Goal: Complete application form

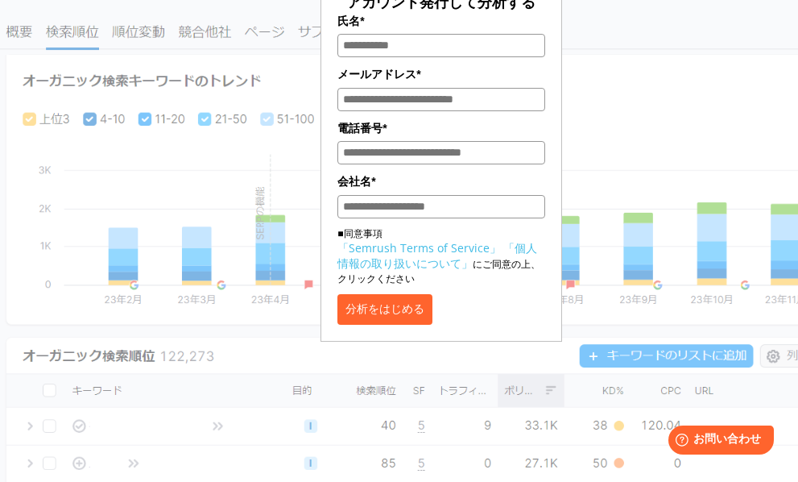
scroll to position [105, 0]
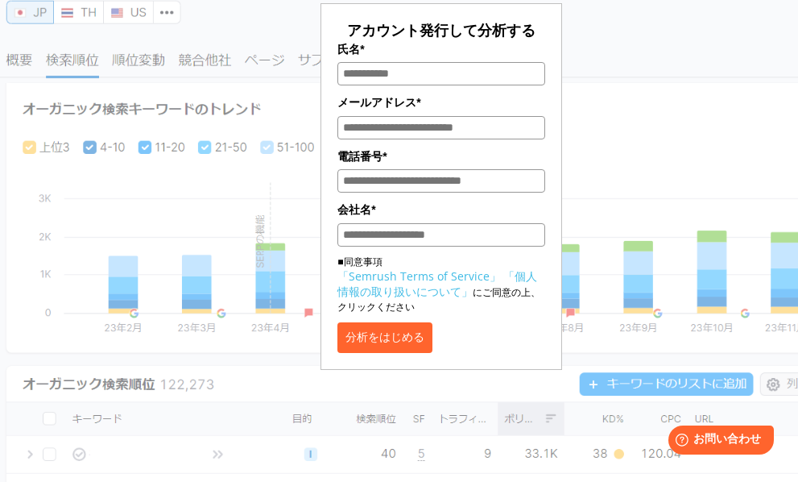
click at [361, 325] on button "分析をはじめる" at bounding box center [384, 337] width 95 height 31
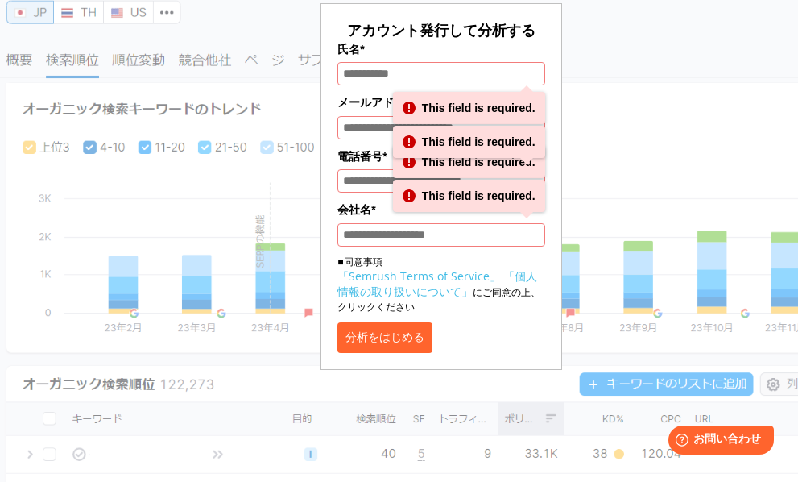
click at [361, 325] on button "分析をはじめる" at bounding box center [384, 337] width 95 height 31
click at [391, 326] on button "分析をはじめる" at bounding box center [384, 337] width 95 height 31
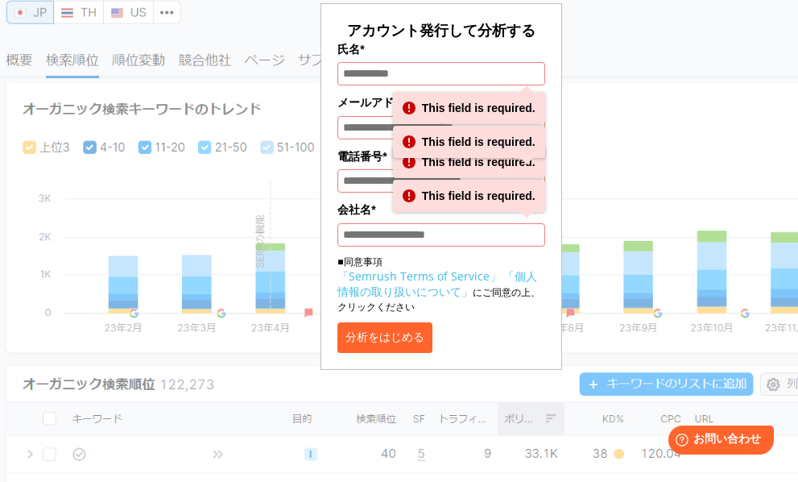
click at [391, 326] on button "分析をはじめる" at bounding box center [384, 337] width 95 height 31
click at [391, 328] on button "分析をはじめる" at bounding box center [384, 337] width 95 height 31
click at [414, 199] on div "This field is required." at bounding box center [469, 196] width 152 height 32
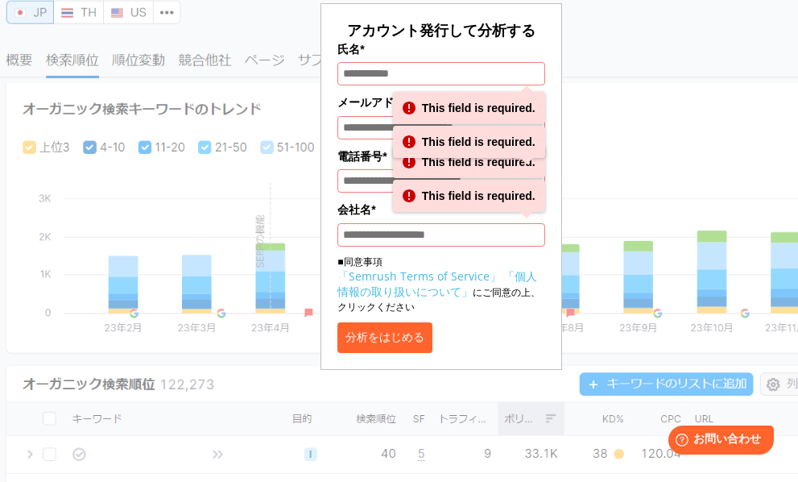
click at [410, 199] on div "This field is required." at bounding box center [469, 196] width 152 height 32
click at [407, 161] on div "This field is required." at bounding box center [469, 143] width 152 height 35
click at [408, 143] on div "This field is required." at bounding box center [469, 142] width 152 height 32
click at [420, 72] on input "氏名*" at bounding box center [440, 73] width 207 height 23
drag, startPoint x: 453, startPoint y: 341, endPoint x: 438, endPoint y: 358, distance: 22.3
